Goal: Answer question/provide support: Share knowledge or assist other users

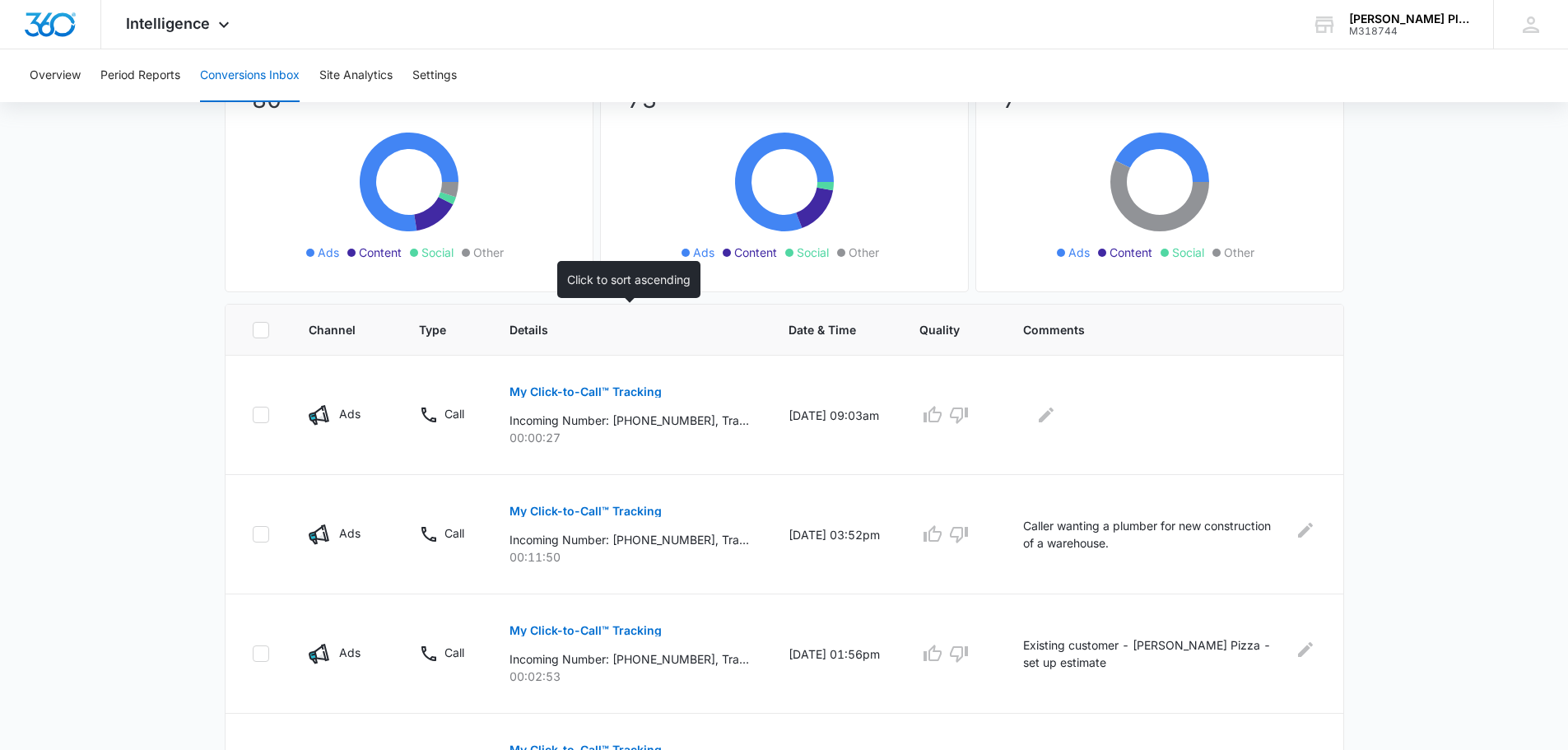
scroll to position [164, 0]
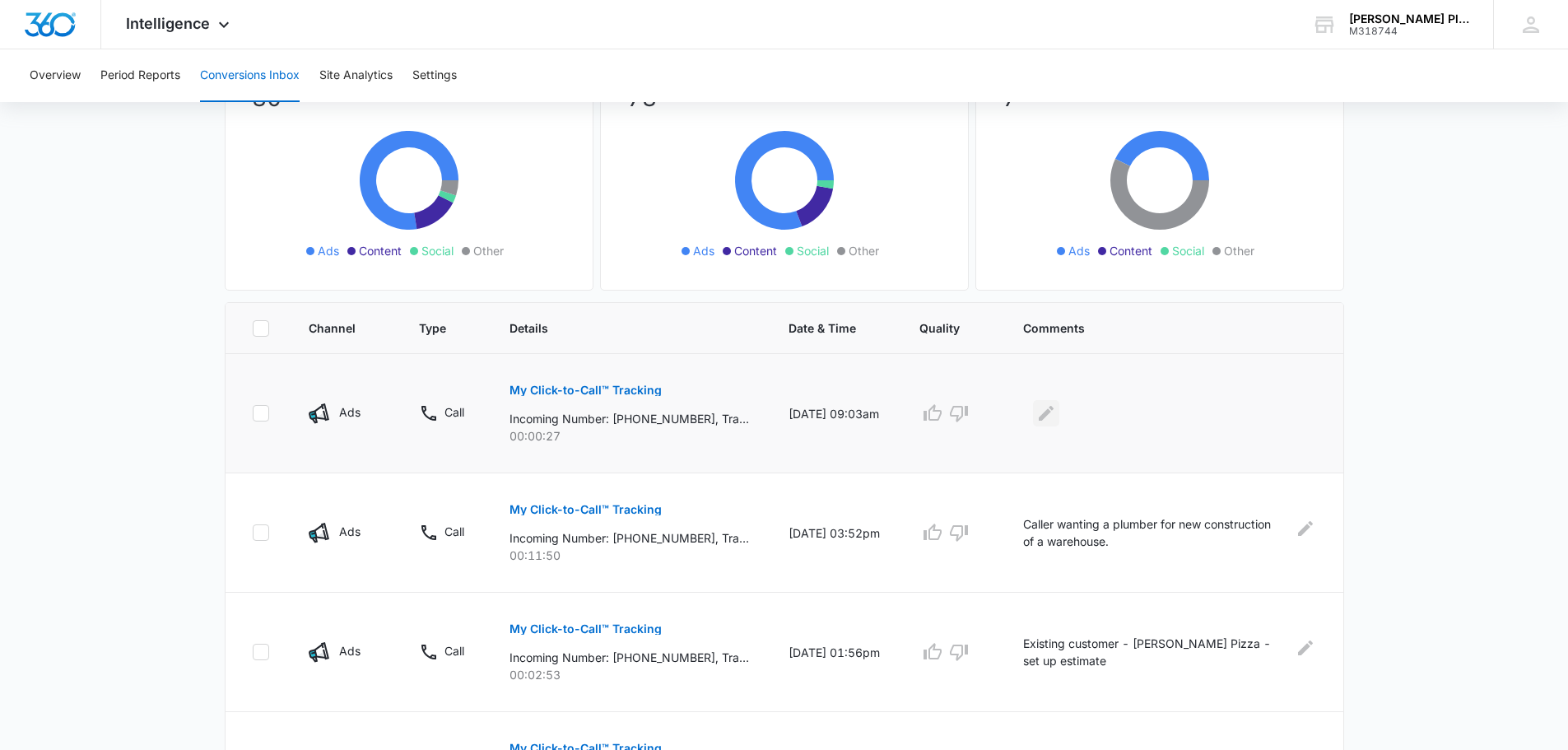
click at [1045, 413] on icon "Edit Comments" at bounding box center [1046, 413] width 20 height 20
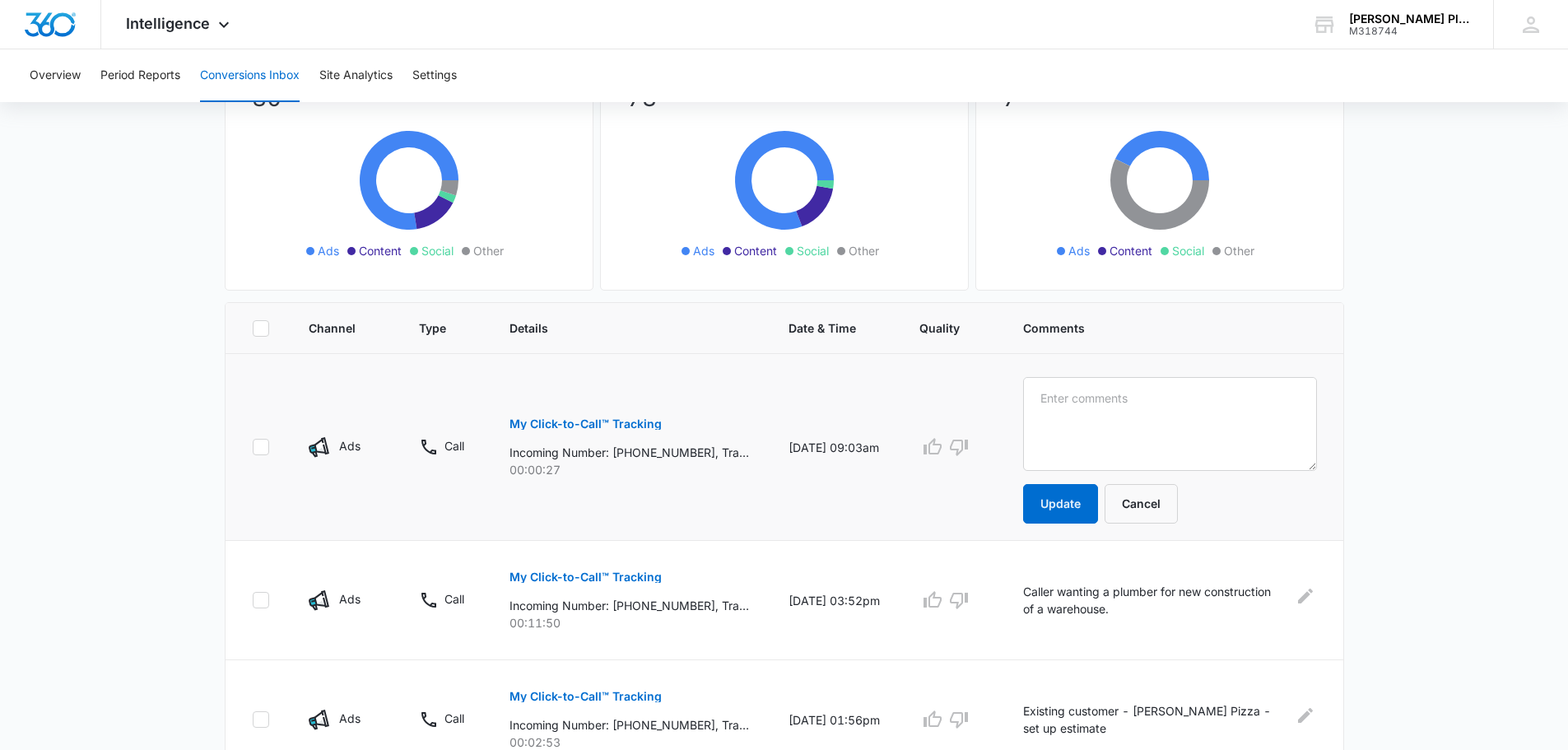
click at [530, 422] on p "My Click-to-Call™ Tracking" at bounding box center [586, 424] width 152 height 11
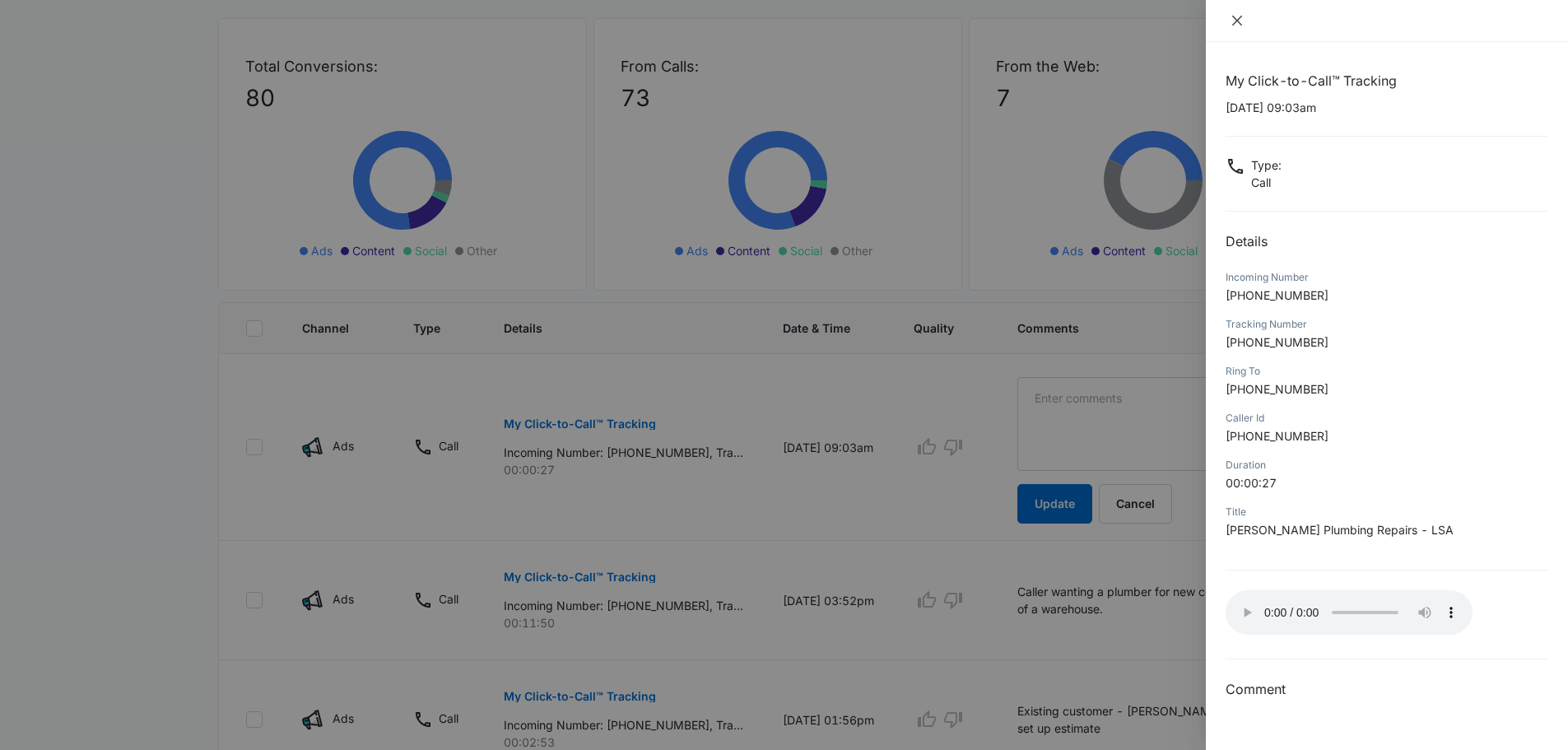
click at [1236, 21] on icon "close" at bounding box center [1238, 21] width 13 height 13
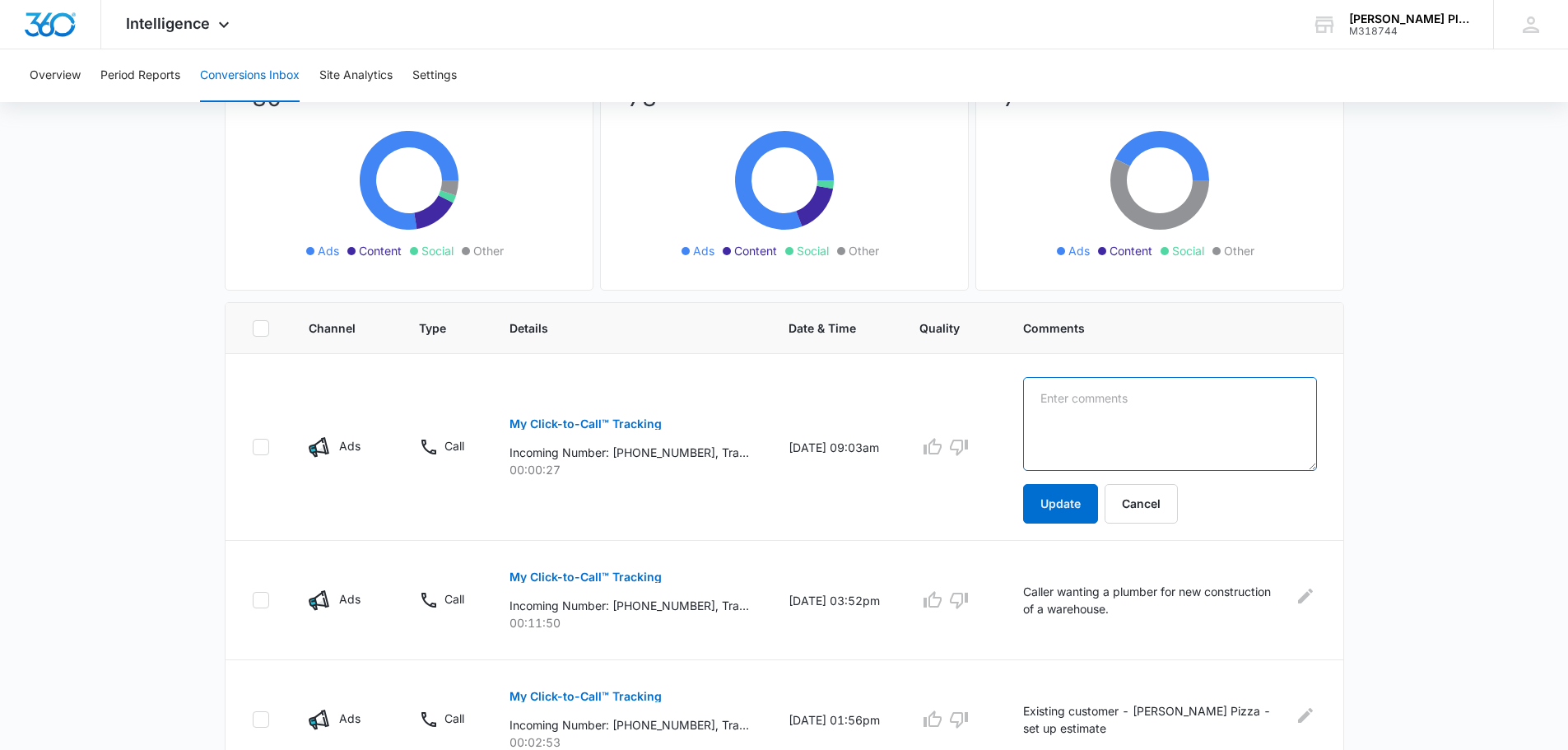
click at [1048, 397] on textarea at bounding box center [1169, 423] width 293 height 94
type textarea "Put caller on hold and they hung up before I got back to them"
click at [1066, 503] on button "Update" at bounding box center [1060, 504] width 75 height 40
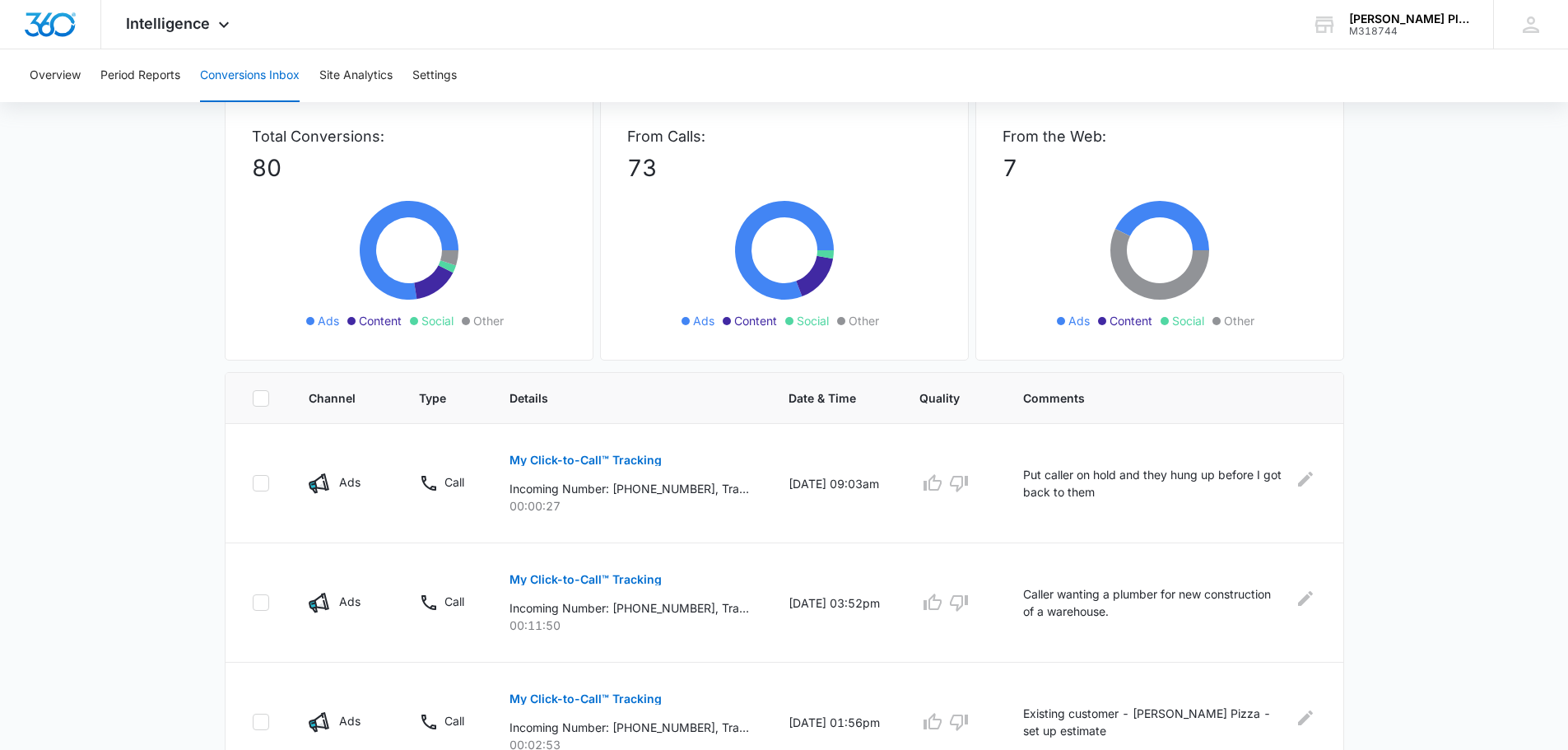
scroll to position [0, 0]
